Goal: Information Seeking & Learning: Learn about a topic

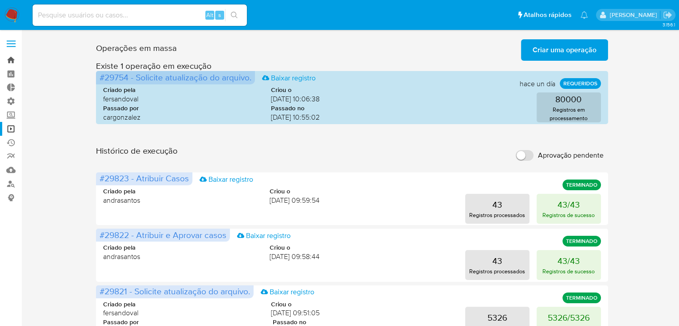
click at [13, 63] on link "Bandeja" at bounding box center [53, 60] width 106 height 14
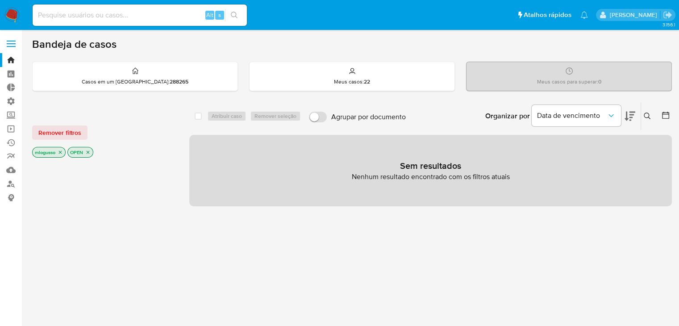
click at [61, 154] on icon "close-filter" at bounding box center [60, 152] width 5 height 5
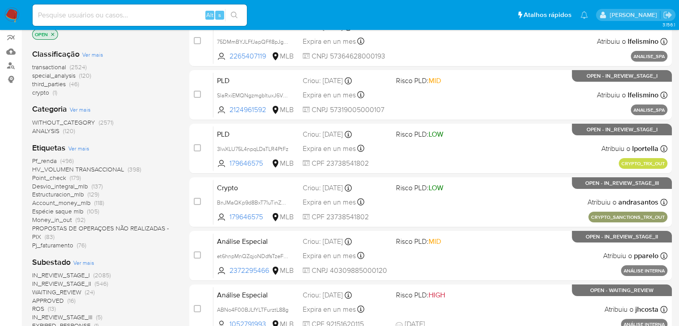
scroll to position [118, 0]
click at [81, 149] on span "Ver mais" at bounding box center [78, 149] width 21 height 8
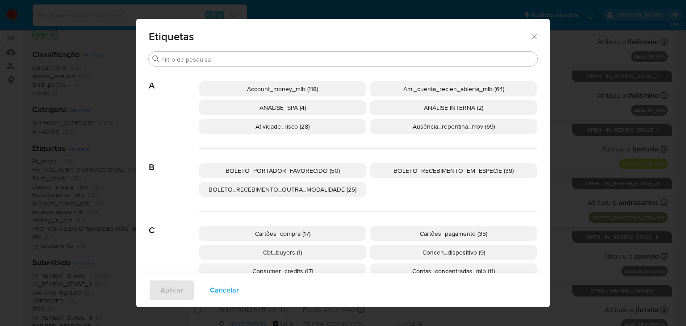
click at [532, 36] on icon "Fechar" at bounding box center [534, 36] width 9 height 9
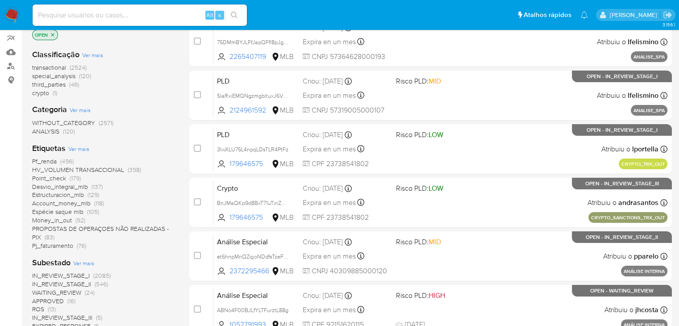
click at [78, 242] on span "(76)" at bounding box center [81, 245] width 9 height 9
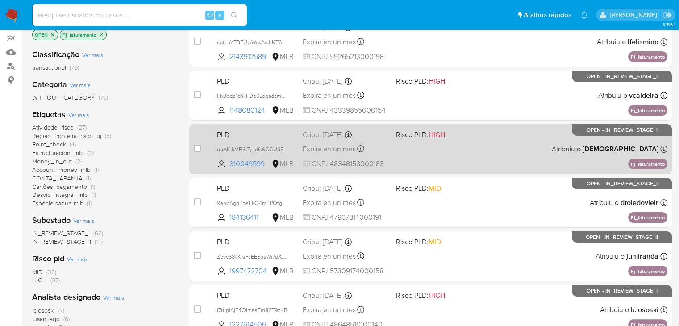
click at [435, 145] on div "PLD uuAKlkMB6I7yLdfs6GCU95yR 310049599 MLB Risco PLD: HIGH Criou: 12/08/2025 Cr…" at bounding box center [441, 148] width 454 height 45
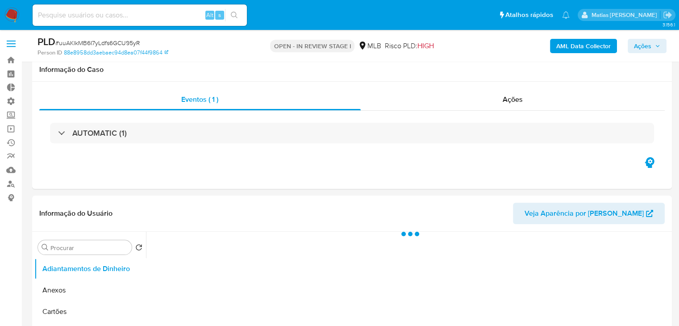
scroll to position [285, 0]
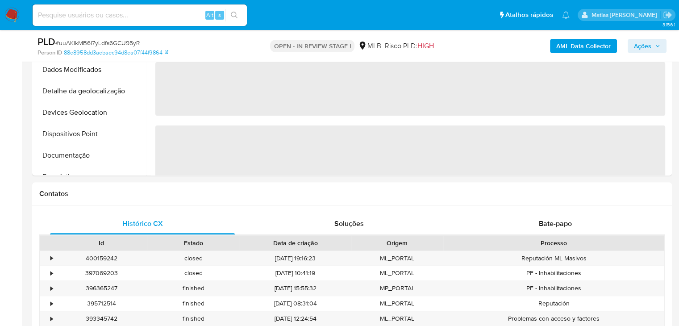
select select "10"
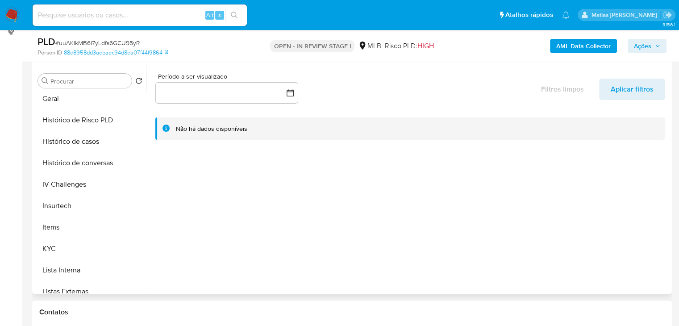
scroll to position [287, 0]
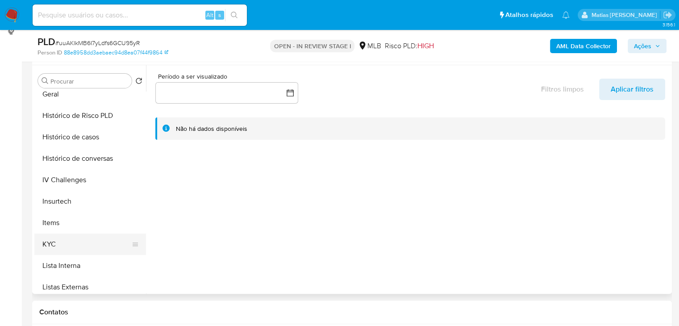
click at [107, 240] on button "KYC" at bounding box center [86, 244] width 105 height 21
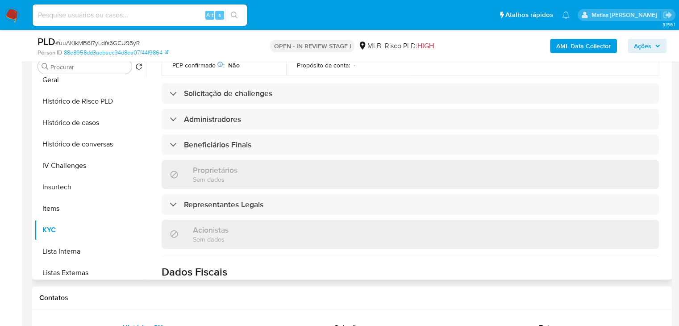
scroll to position [394, 0]
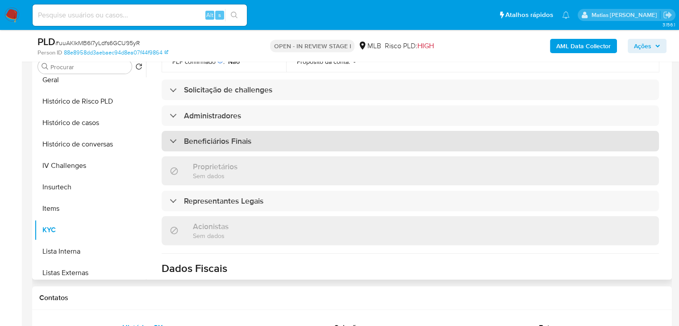
click at [315, 131] on div "Beneficiários Finais" at bounding box center [411, 141] width 498 height 21
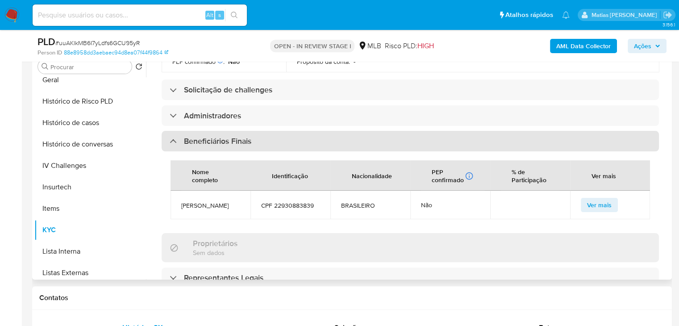
click at [315, 131] on div "Beneficiários Finais" at bounding box center [411, 141] width 498 height 21
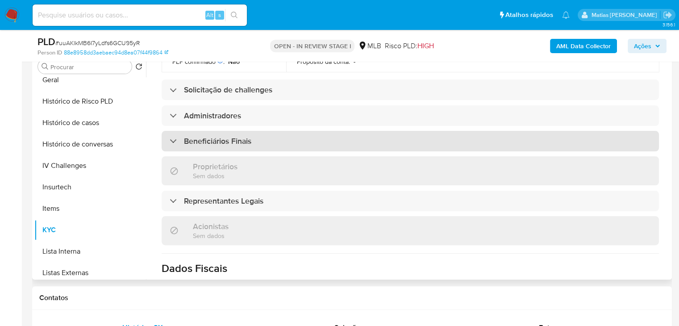
click at [602, 131] on div "Beneficiários Finais" at bounding box center [411, 141] width 498 height 21
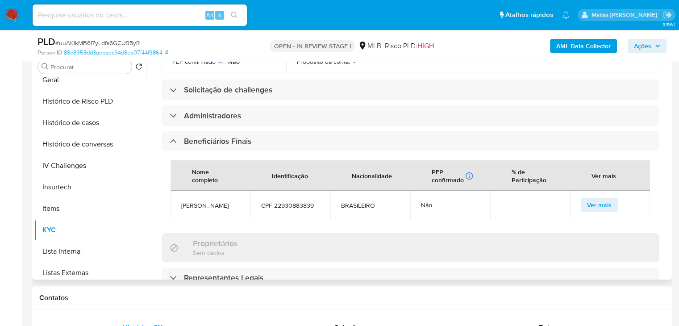
click at [604, 199] on span "Ver mais" at bounding box center [599, 205] width 25 height 13
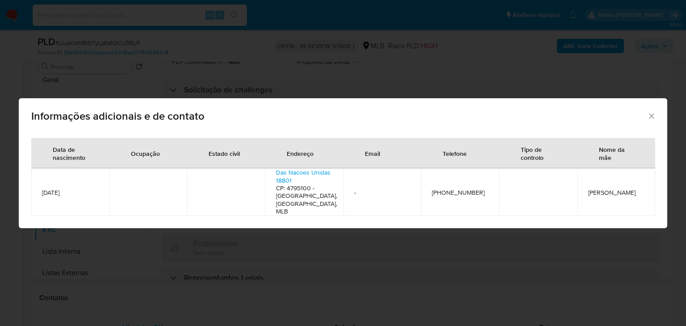
click at [654, 119] on icon "Fechar" at bounding box center [651, 116] width 9 height 9
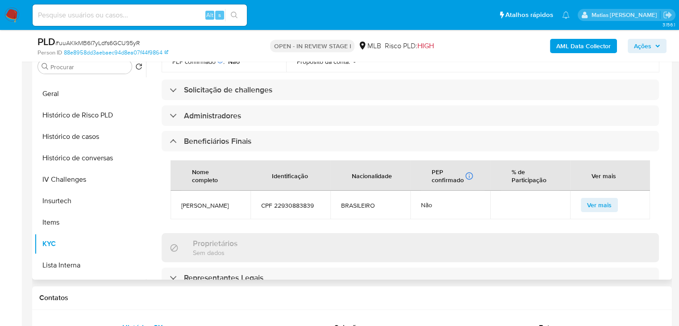
scroll to position [260, 0]
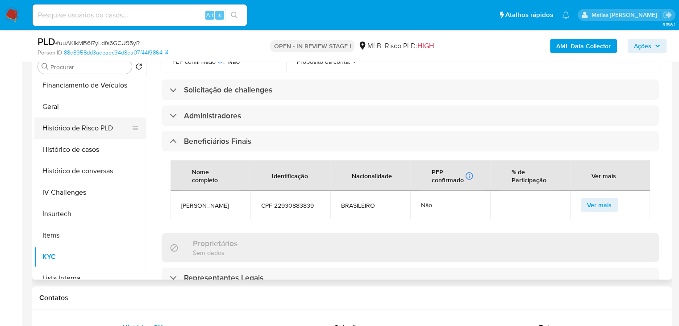
click at [98, 128] on button "Histórico de Risco PLD" at bounding box center [86, 127] width 105 height 21
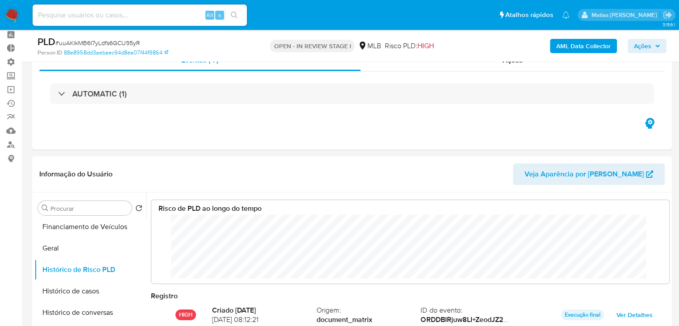
scroll to position [38, 0]
